Goal: Complete application form

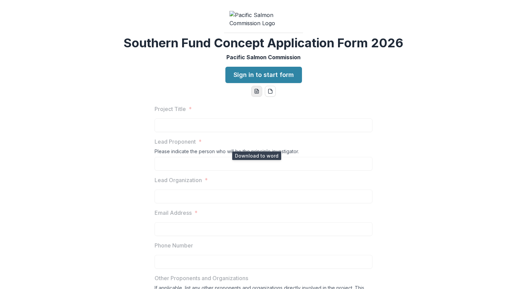
click at [256, 92] on line "word-download" at bounding box center [257, 92] width 2 height 0
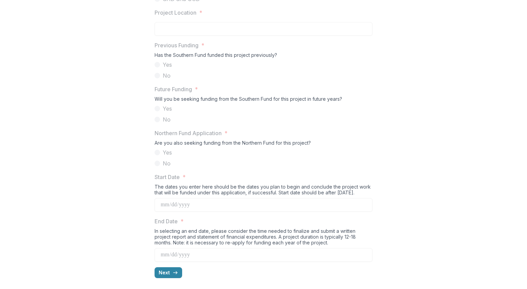
scroll to position [613, 0]
drag, startPoint x: 27, startPoint y: 77, endPoint x: 48, endPoint y: 75, distance: 20.5
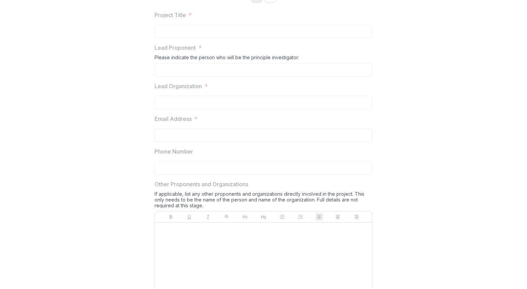
scroll to position [0, 0]
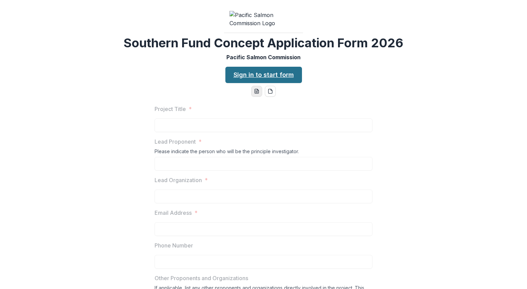
click at [263, 83] on link "Sign in to start form" at bounding box center [263, 75] width 77 height 16
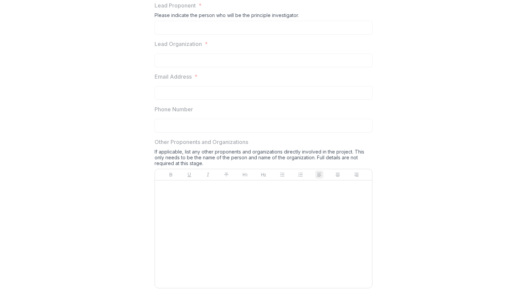
scroll to position [170, 0]
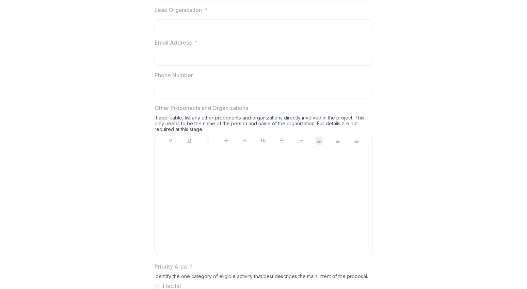
drag, startPoint x: 452, startPoint y: 52, endPoint x: 344, endPoint y: 1, distance: 119.7
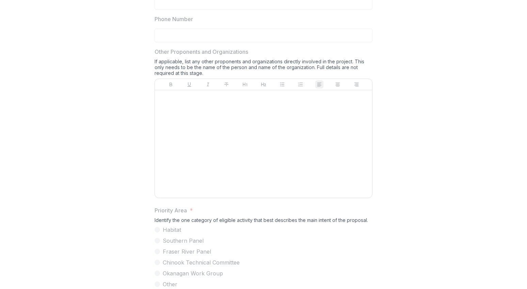
scroll to position [238, 0]
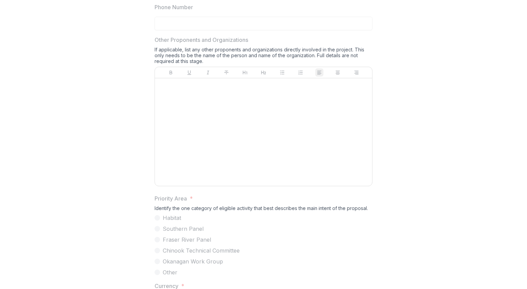
click at [436, 109] on div "Project Title * Lead Proponent * Please indicate the person who will be the pri…" at bounding box center [263, 233] width 521 height 745
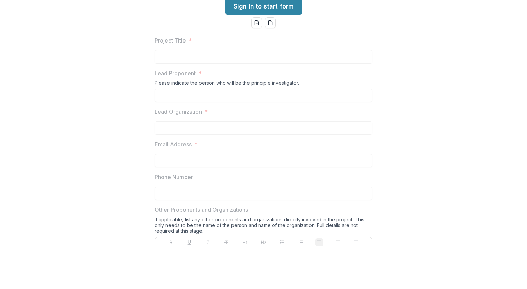
scroll to position [0, 0]
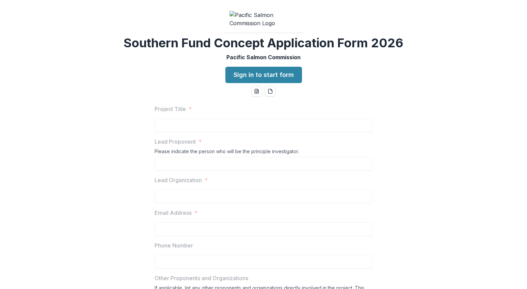
drag, startPoint x: 485, startPoint y: 222, endPoint x: 477, endPoint y: 223, distance: 7.9
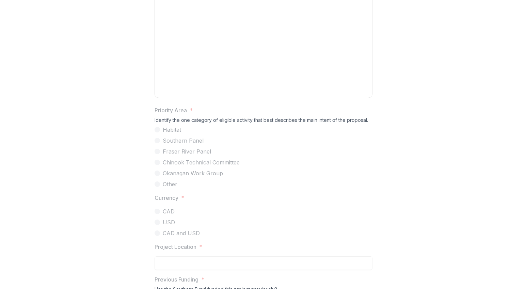
scroll to position [374, 0]
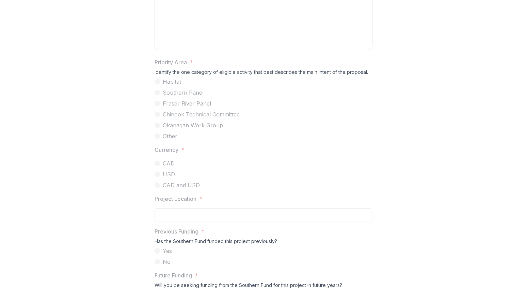
drag, startPoint x: 434, startPoint y: 36, endPoint x: 346, endPoint y: 36, distance: 87.5
click at [434, 36] on div "Project Title * Lead Proponent * Please indicate the person who will be the pri…" at bounding box center [263, 97] width 521 height 745
